Goal: Information Seeking & Learning: Learn about a topic

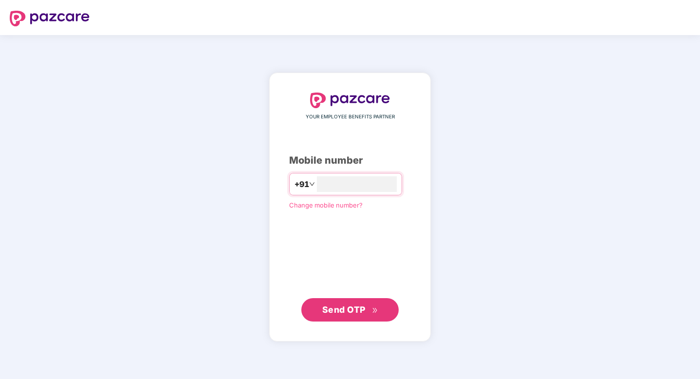
type input "**********"
click at [353, 310] on span "Send OTP" at bounding box center [343, 309] width 43 height 10
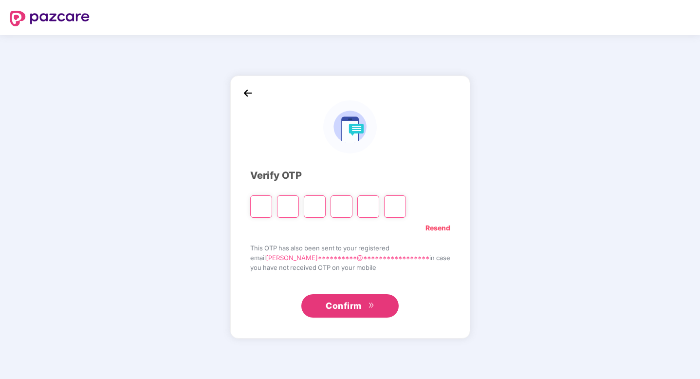
type input "*"
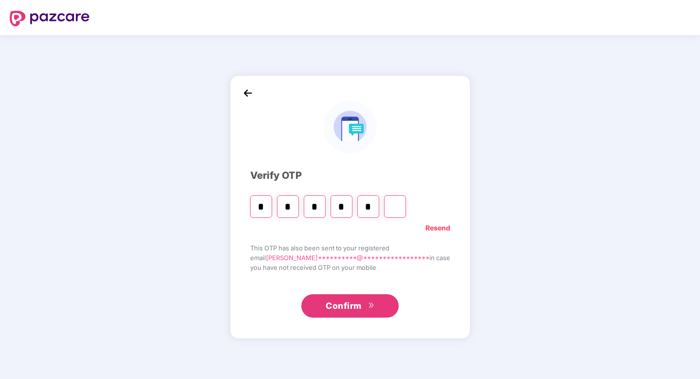
type input "*"
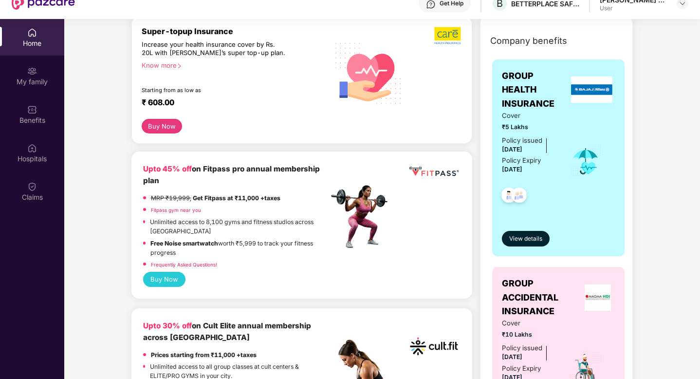
scroll to position [117, 0]
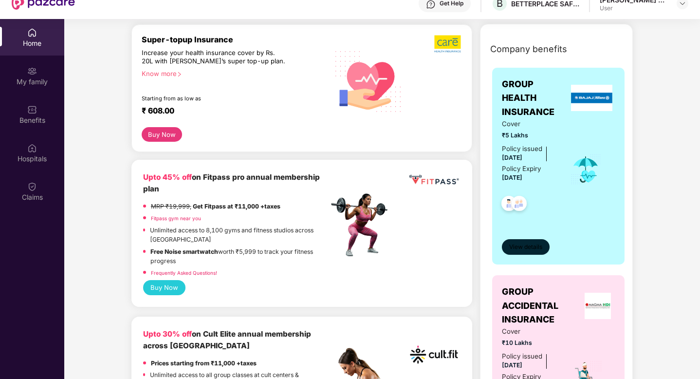
click at [526, 247] on span "View details" at bounding box center [525, 247] width 33 height 9
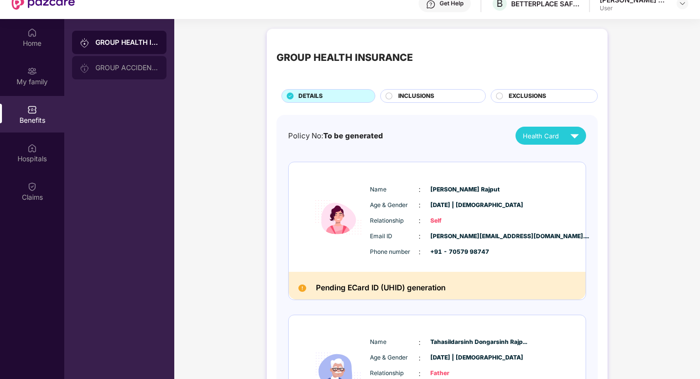
click at [129, 67] on div "GROUP ACCIDENTAL INSURANCE" at bounding box center [126, 68] width 63 height 8
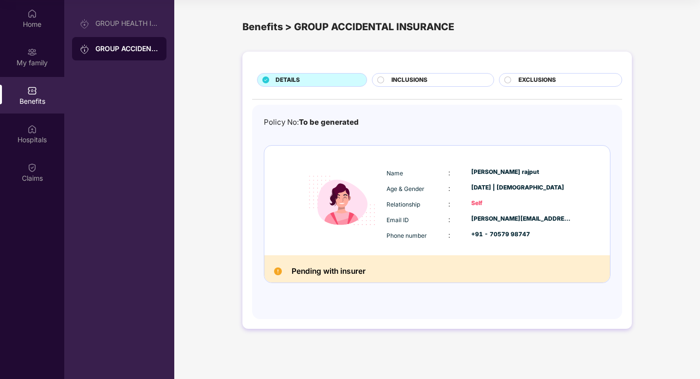
scroll to position [48, 0]
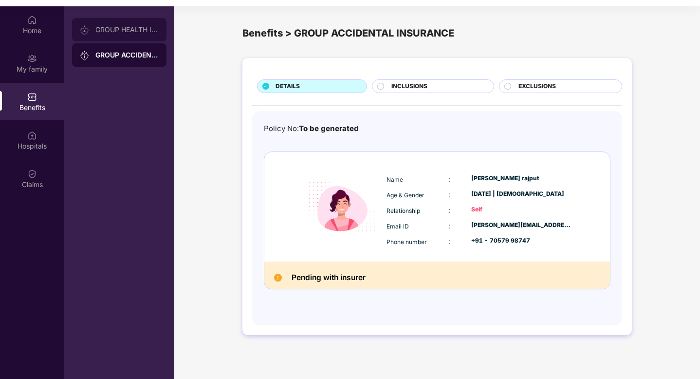
click at [118, 36] on div "GROUP HEALTH INSURANCE" at bounding box center [119, 29] width 94 height 23
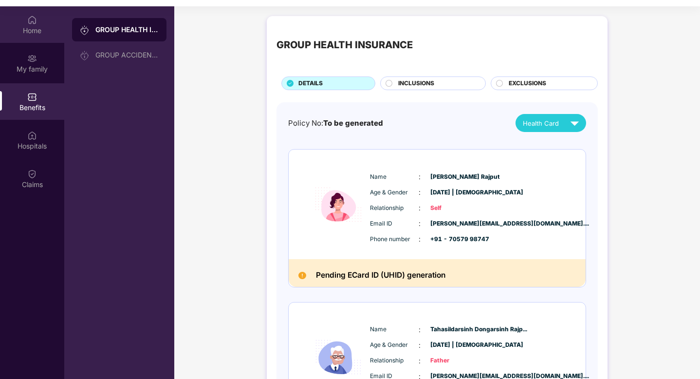
click at [34, 35] on div "Home" at bounding box center [32, 24] width 64 height 37
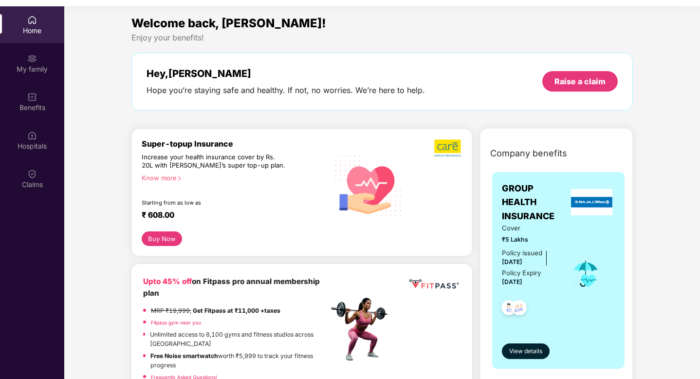
click at [171, 179] on div "Know more" at bounding box center [232, 177] width 181 height 7
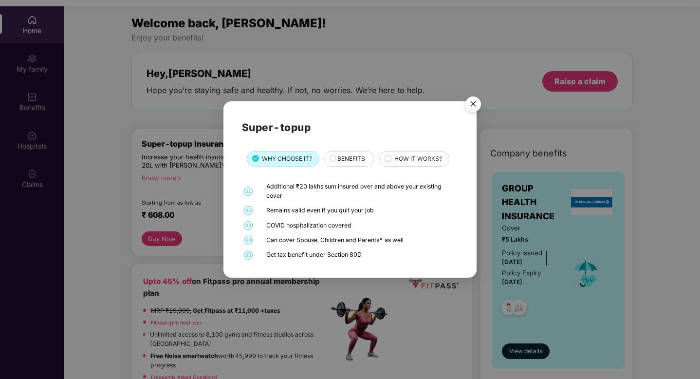
scroll to position [55, 0]
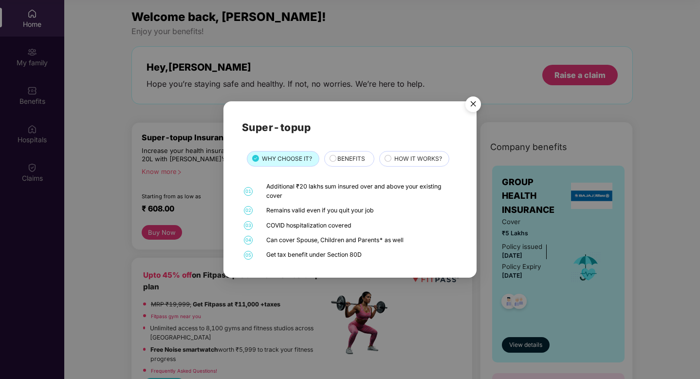
click at [352, 161] on span "BENEFITS" at bounding box center [351, 158] width 28 height 9
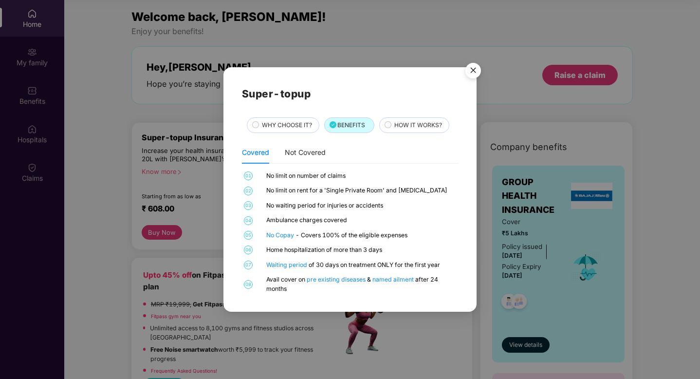
click at [399, 121] on span "HOW IT WORKS?" at bounding box center [418, 125] width 48 height 9
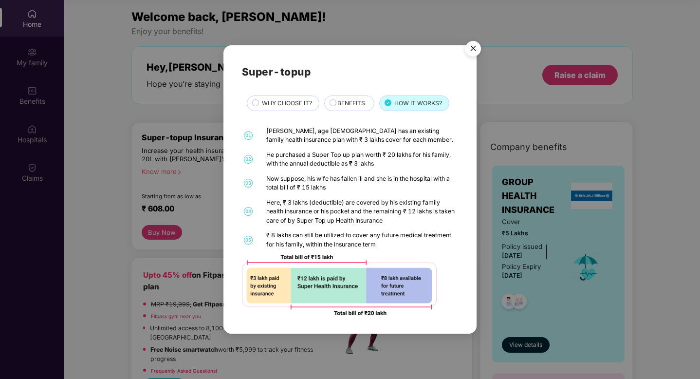
click at [470, 46] on img "Close" at bounding box center [473, 50] width 27 height 27
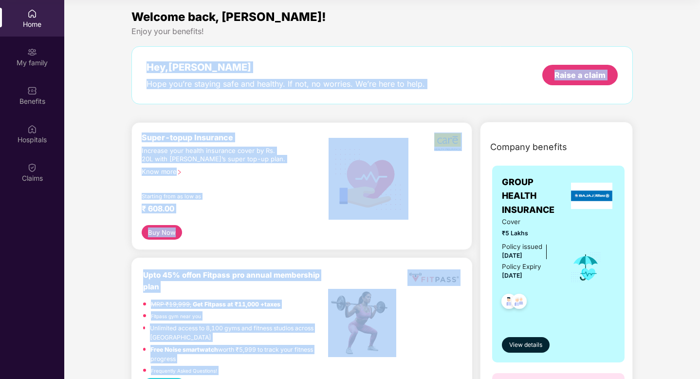
drag, startPoint x: 147, startPoint y: 68, endPoint x: 448, endPoint y: 306, distance: 383.7
click at [448, 306] on div "Upto 45% off on Fitpass pro annual membership plan MRP ₹19,999, Get Fitpass at …" at bounding box center [301, 323] width 317 height 109
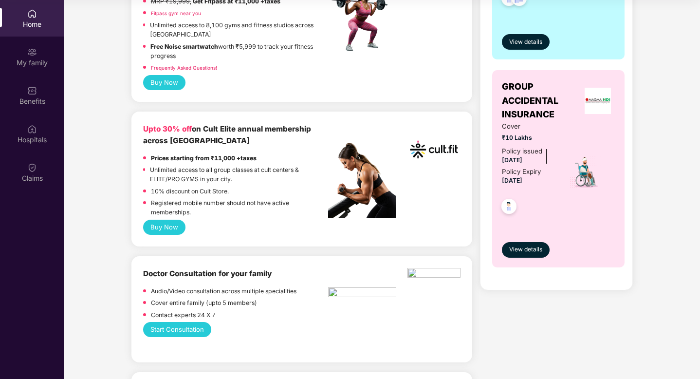
scroll to position [0, 0]
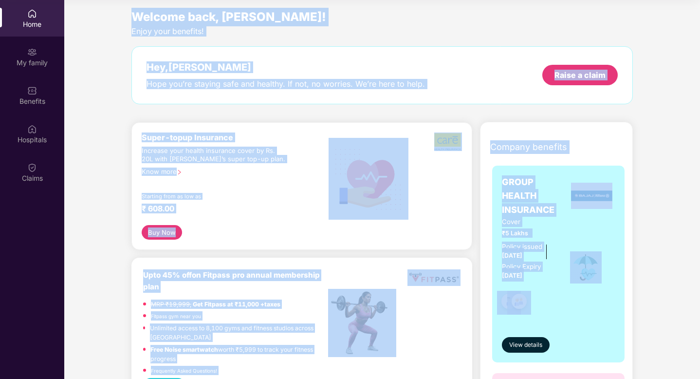
drag, startPoint x: 114, startPoint y: 19, endPoint x: 460, endPoint y: 367, distance: 490.0
click at [494, 27] on div "Enjoy your benefits!" at bounding box center [382, 31] width 502 height 10
